Goal: Check status: Check status

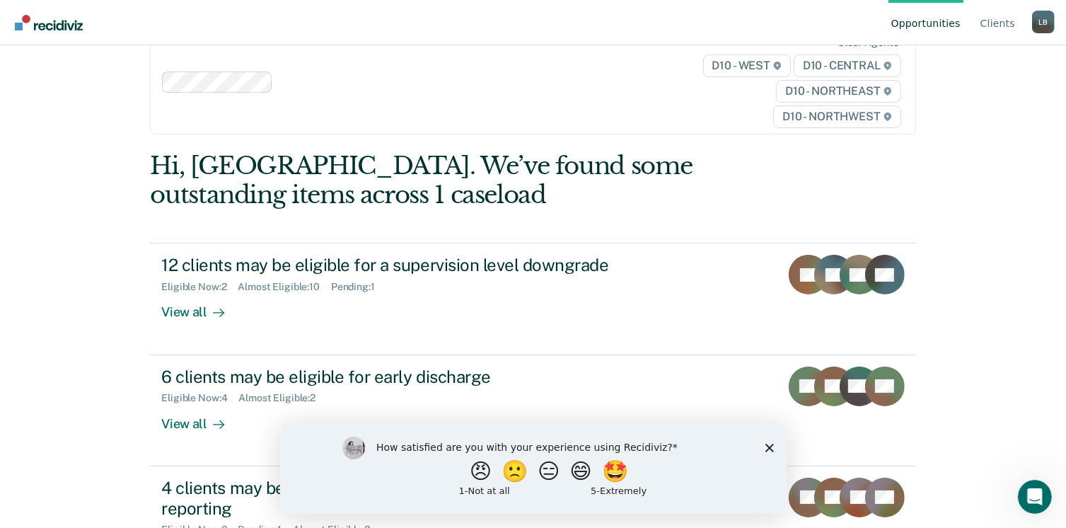
scroll to position [106, 0]
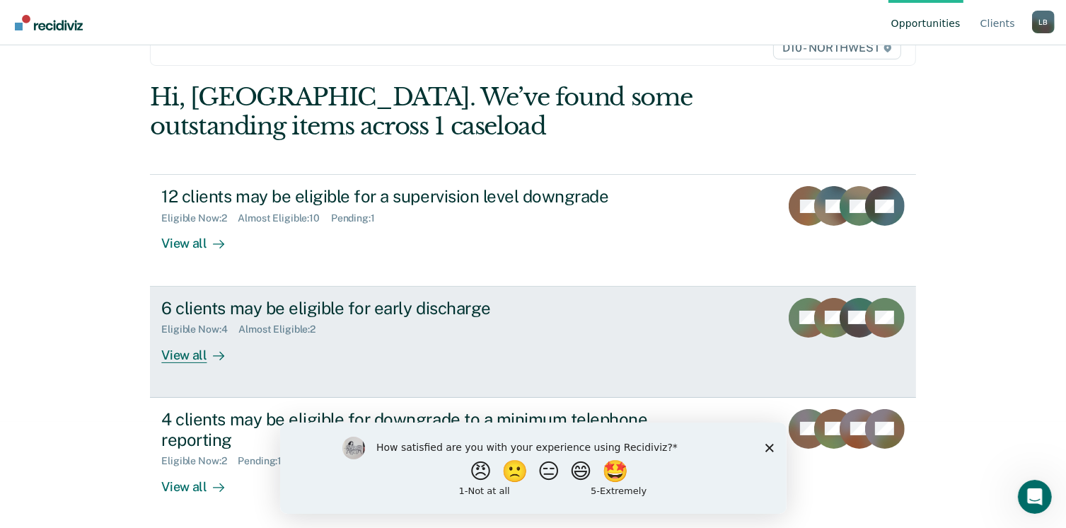
click at [197, 368] on link "6 clients may be eligible for early discharge Eligible Now : 4 Almost Eligible …" at bounding box center [532, 341] width 765 height 111
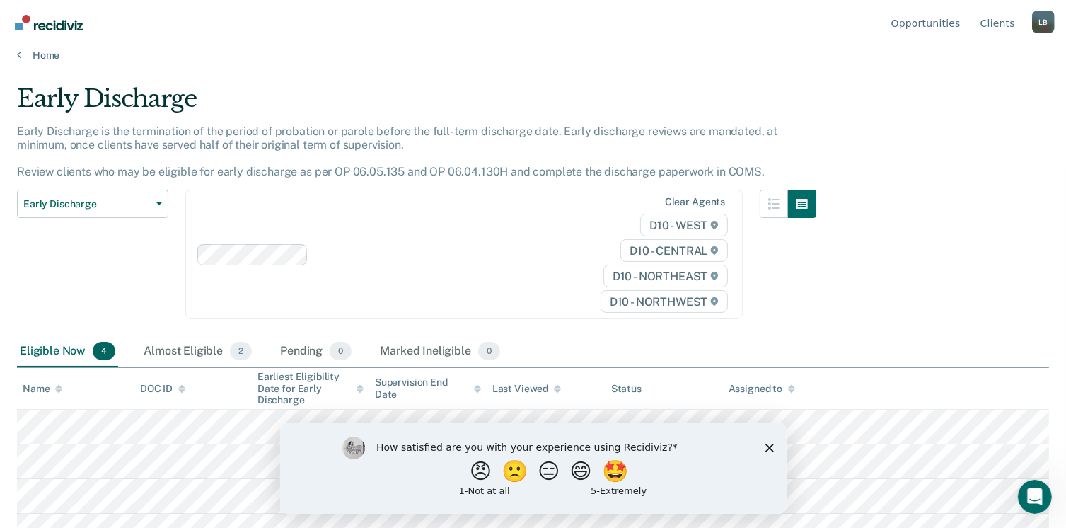
scroll to position [32, 0]
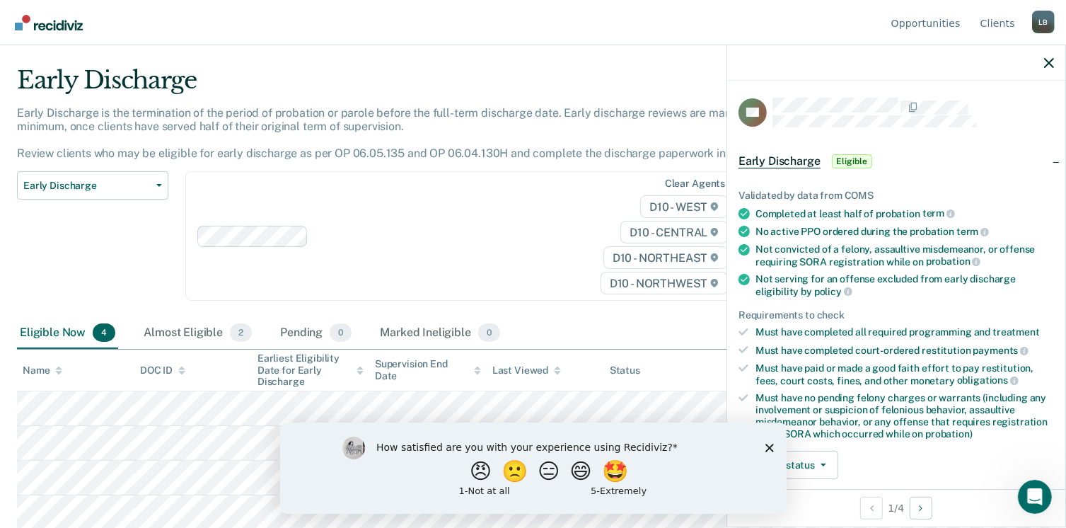
click at [766, 446] on polygon "Close survey" at bounding box center [769, 447] width 8 height 8
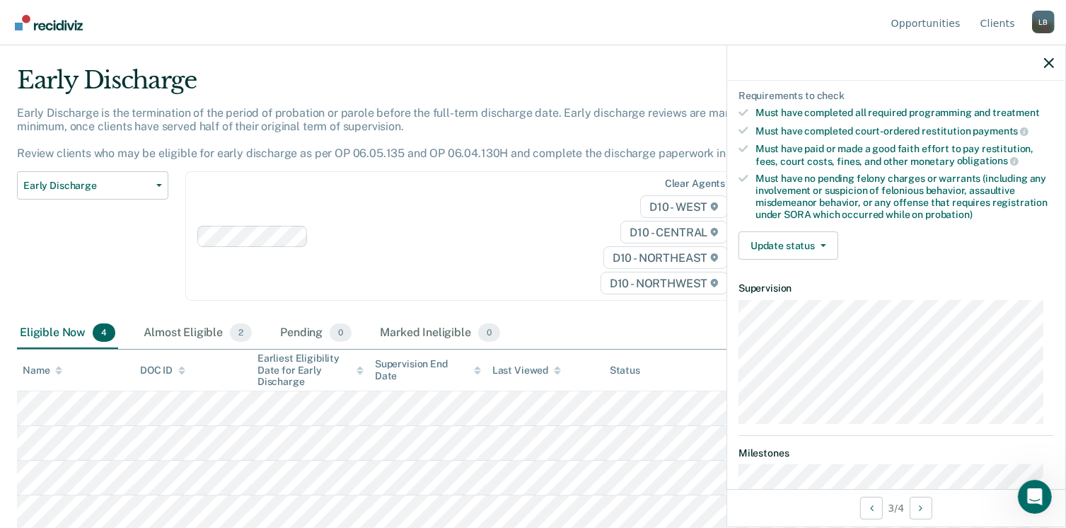
scroll to position [224, 0]
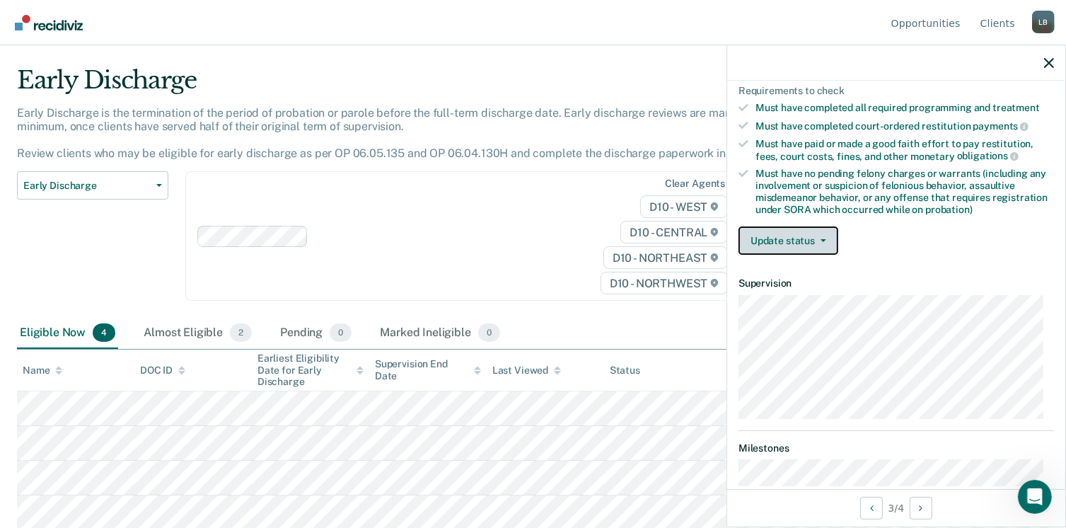
click at [822, 239] on icon "button" at bounding box center [823, 240] width 6 height 3
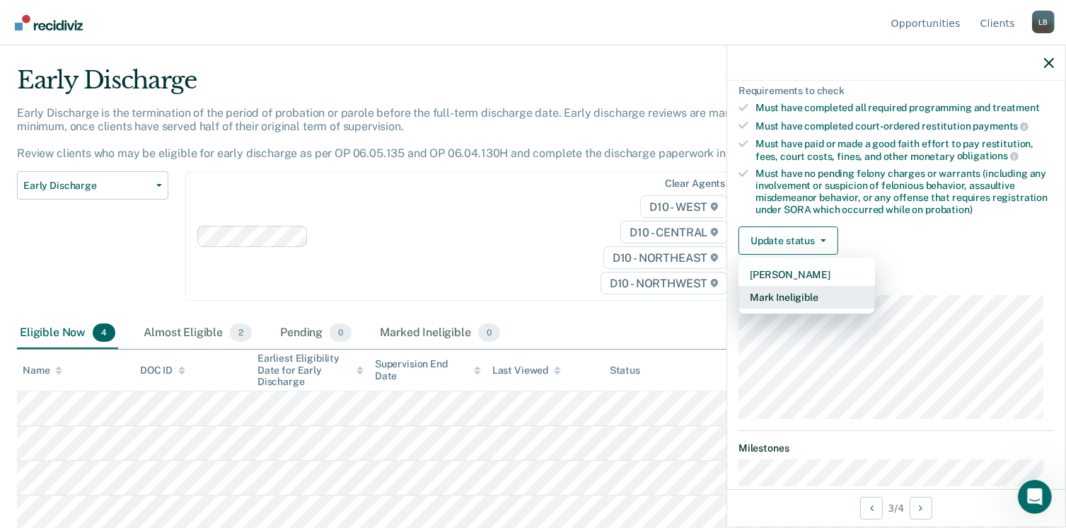
click at [803, 291] on button "Mark Ineligible" at bounding box center [806, 297] width 137 height 23
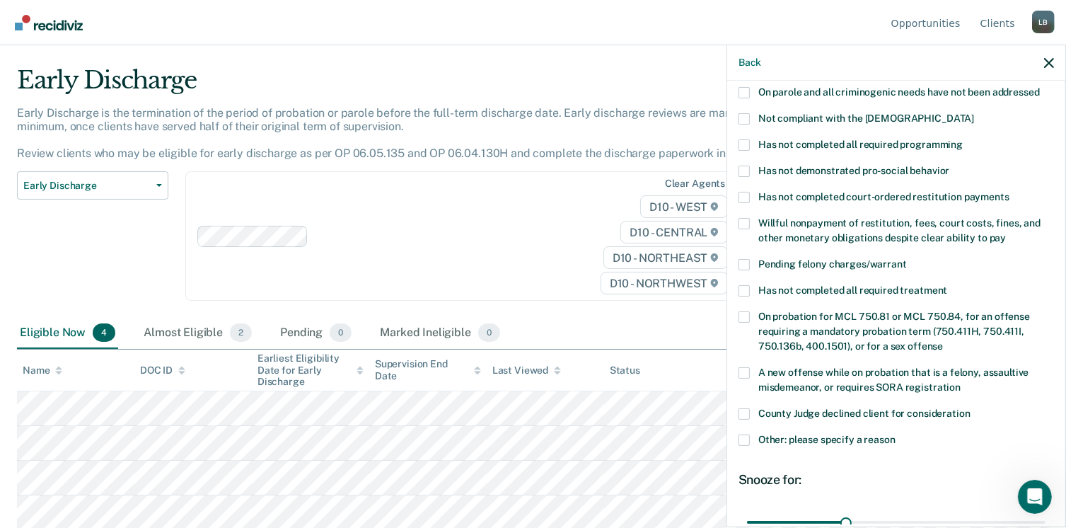
click at [750, 285] on label "Has not completed all required treatment" at bounding box center [895, 292] width 315 height 15
click at [947, 285] on input "Has not completed all required treatment" at bounding box center [947, 285] width 0 height 0
click at [751, 285] on label "Has not completed all required treatment" at bounding box center [895, 292] width 315 height 15
click at [947, 285] on input "Has not completed all required treatment" at bounding box center [947, 285] width 0 height 0
click at [741, 285] on label "Has not completed all required treatment" at bounding box center [895, 292] width 315 height 15
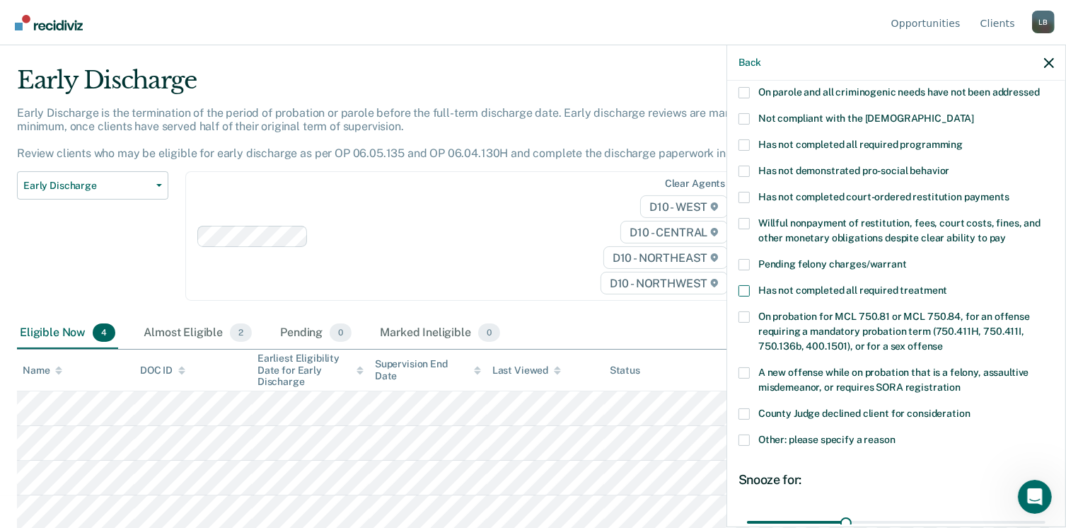
click at [947, 285] on input "Has not completed all required treatment" at bounding box center [947, 285] width 0 height 0
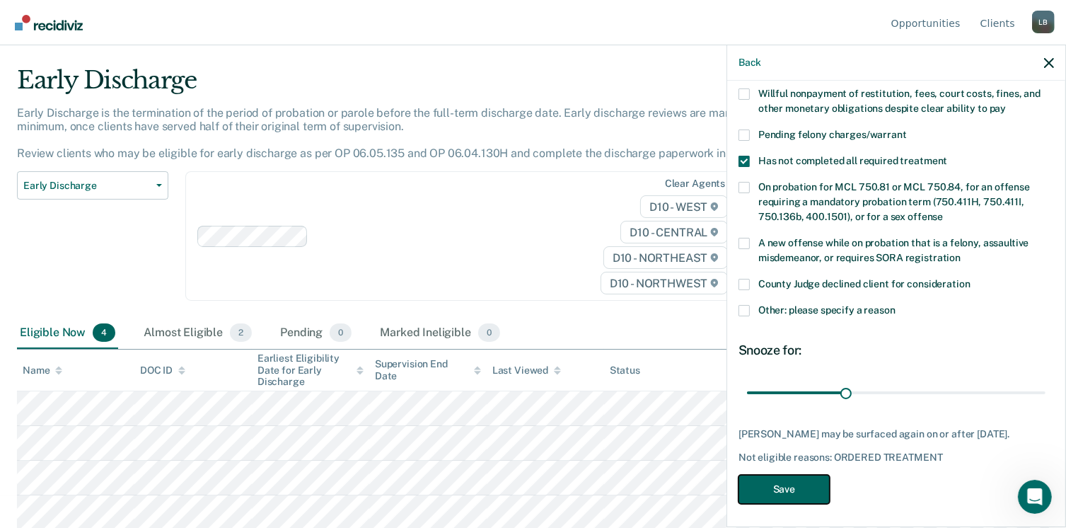
click at [777, 482] on button "Save" at bounding box center [783, 489] width 91 height 29
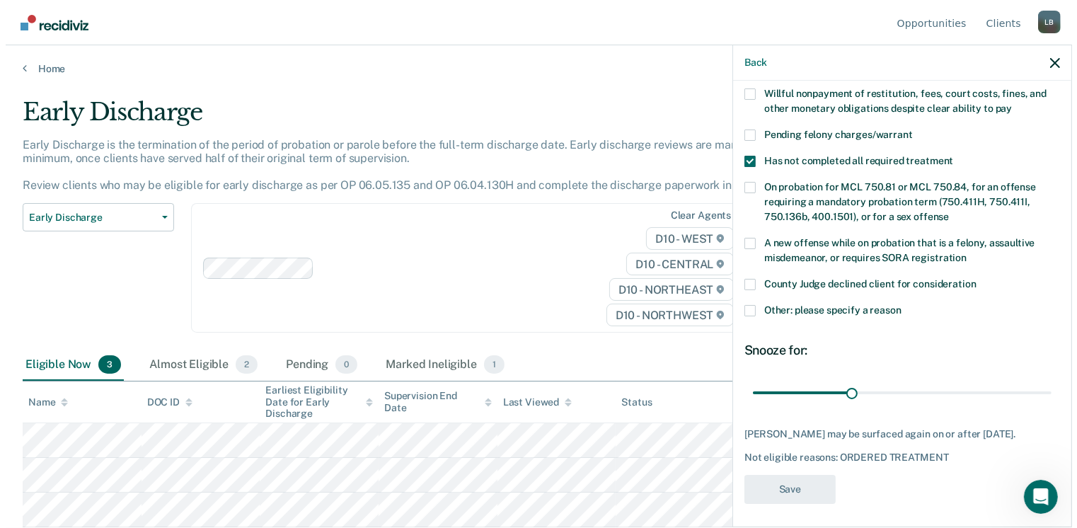
scroll to position [0, 0]
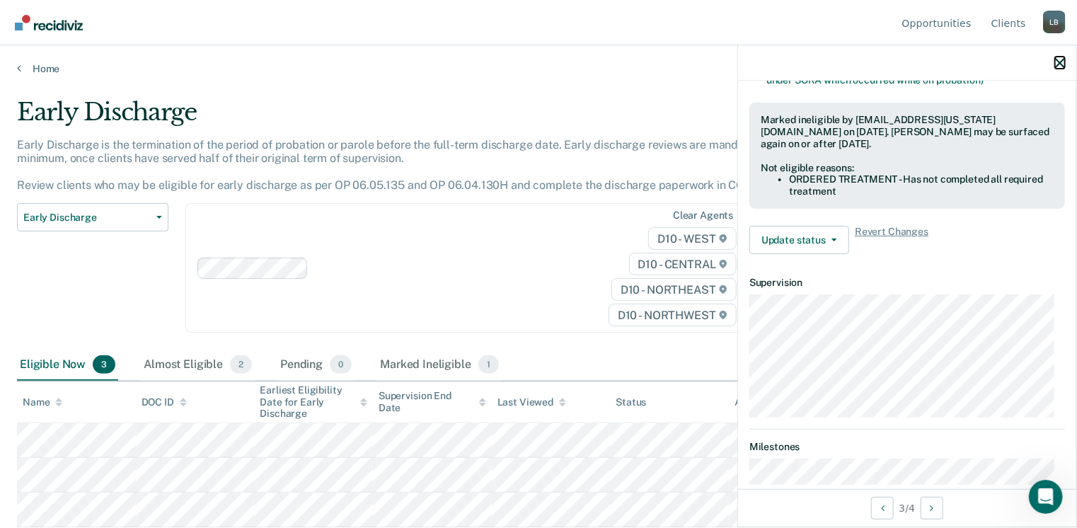
click at [1062, 59] on icon "button" at bounding box center [1060, 63] width 10 height 10
